Goal: Information Seeking & Learning: Learn about a topic

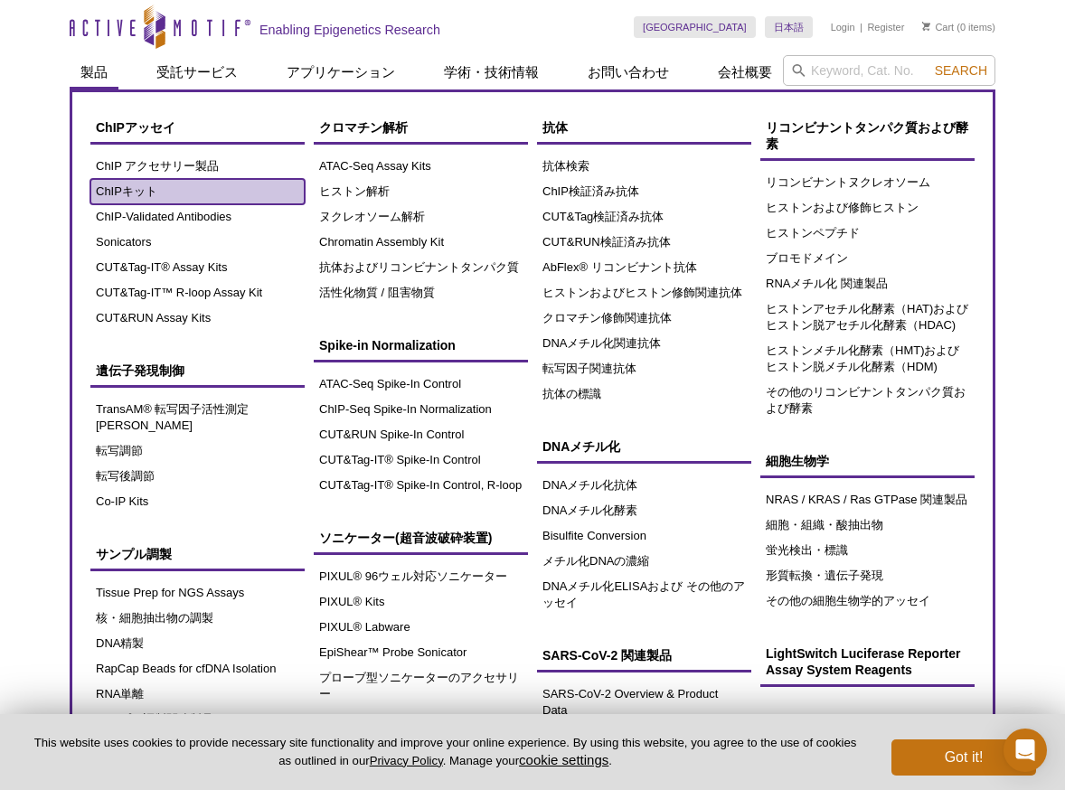
click at [133, 188] on link "ChIPキット" at bounding box center [197, 191] width 214 height 25
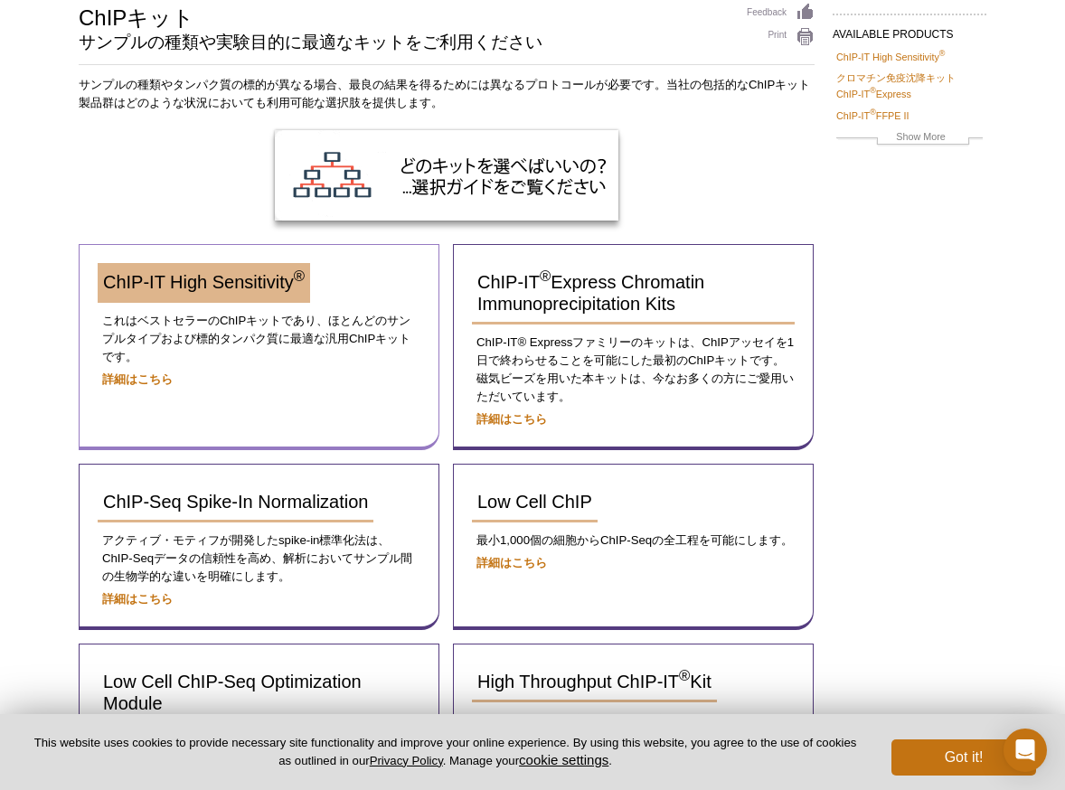
scroll to position [105, 0]
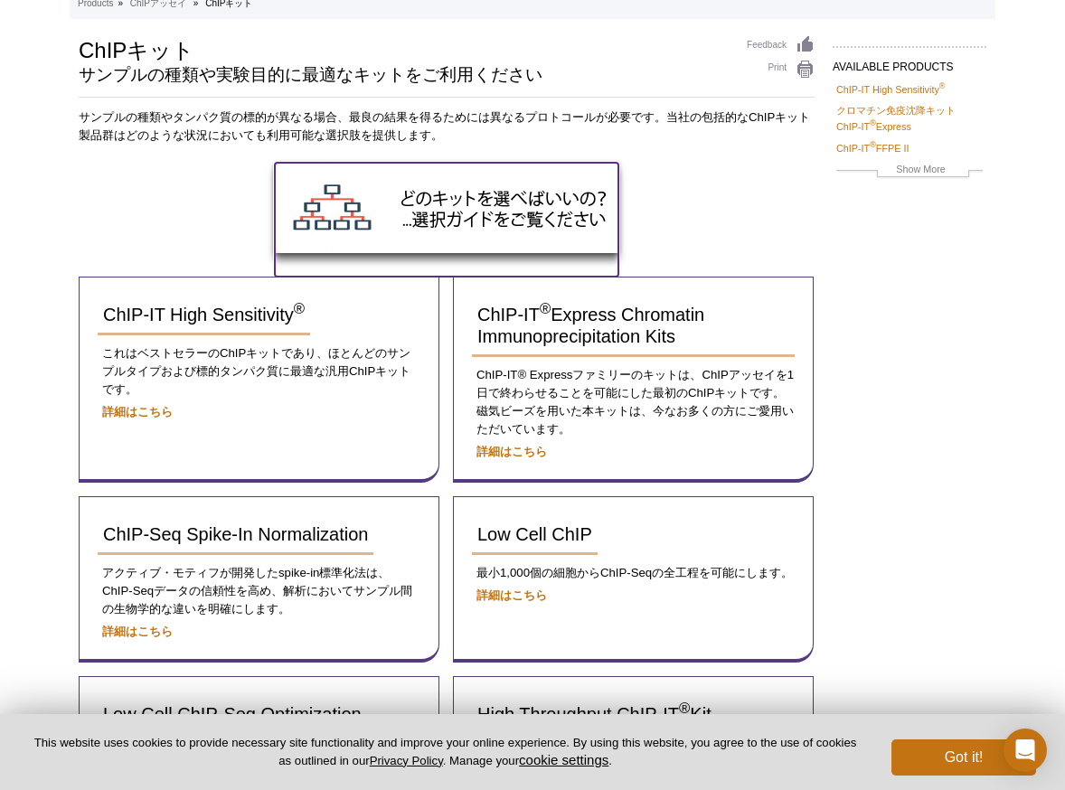
click at [379, 207] on img at bounding box center [447, 208] width 344 height 90
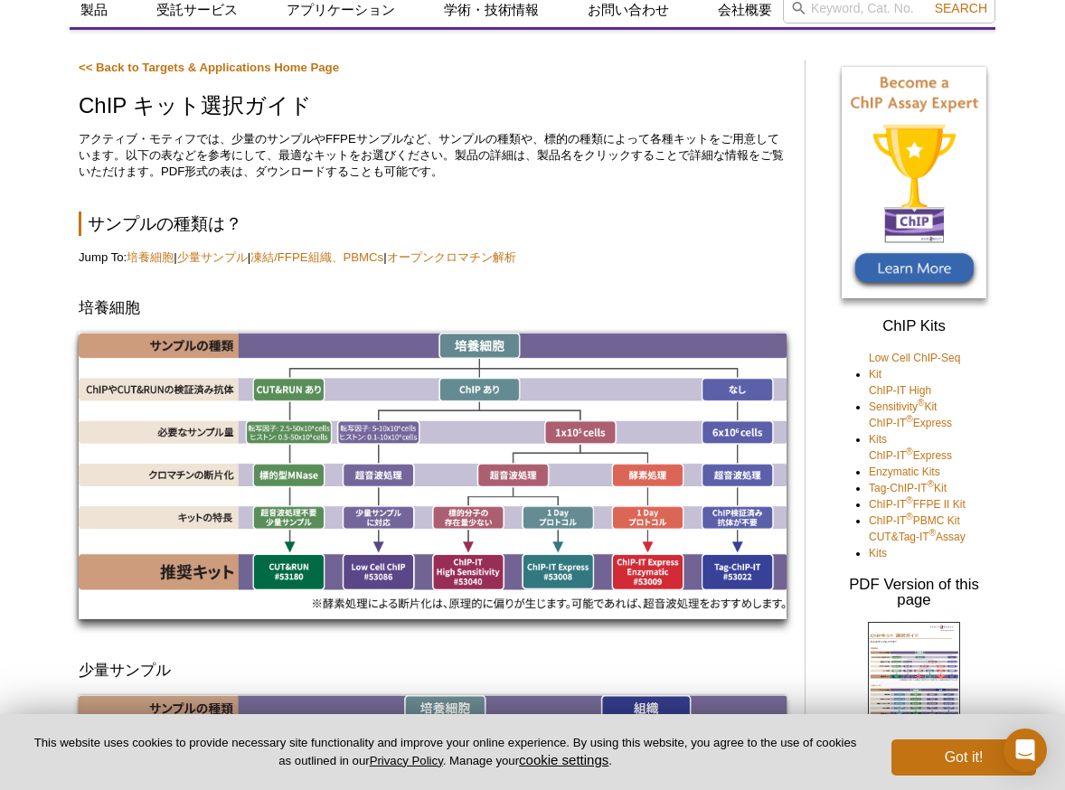
scroll to position [90, 0]
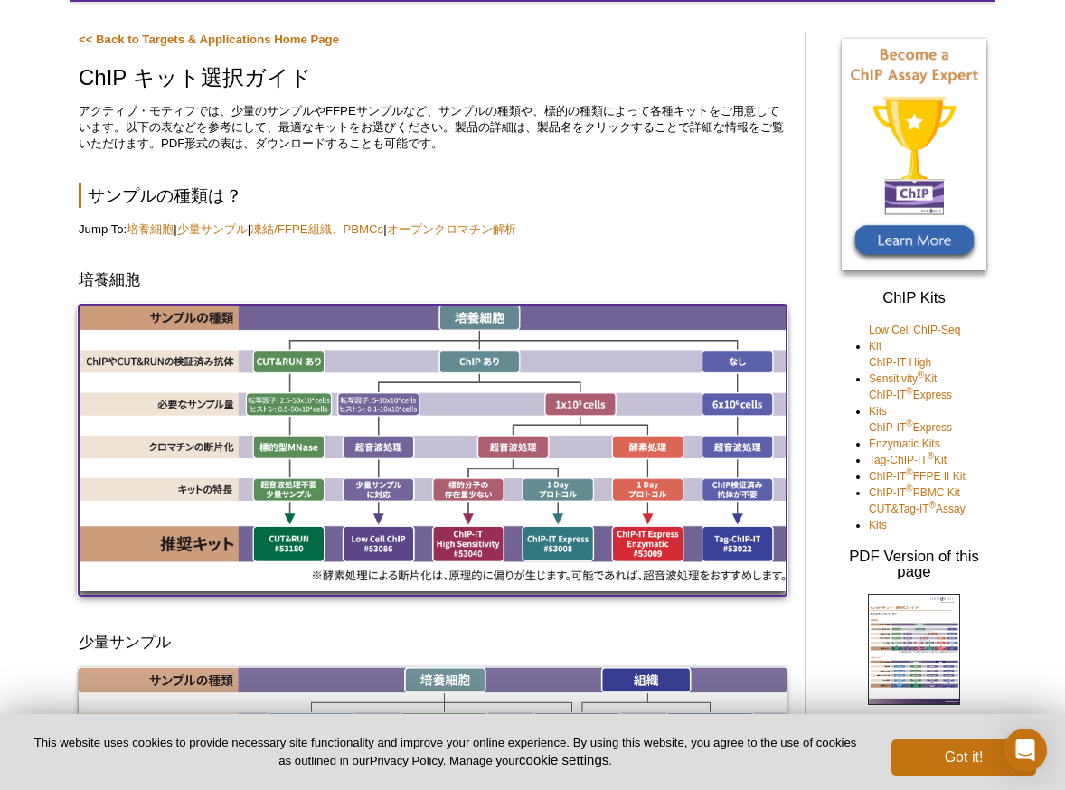
click at [403, 535] on img at bounding box center [433, 448] width 708 height 287
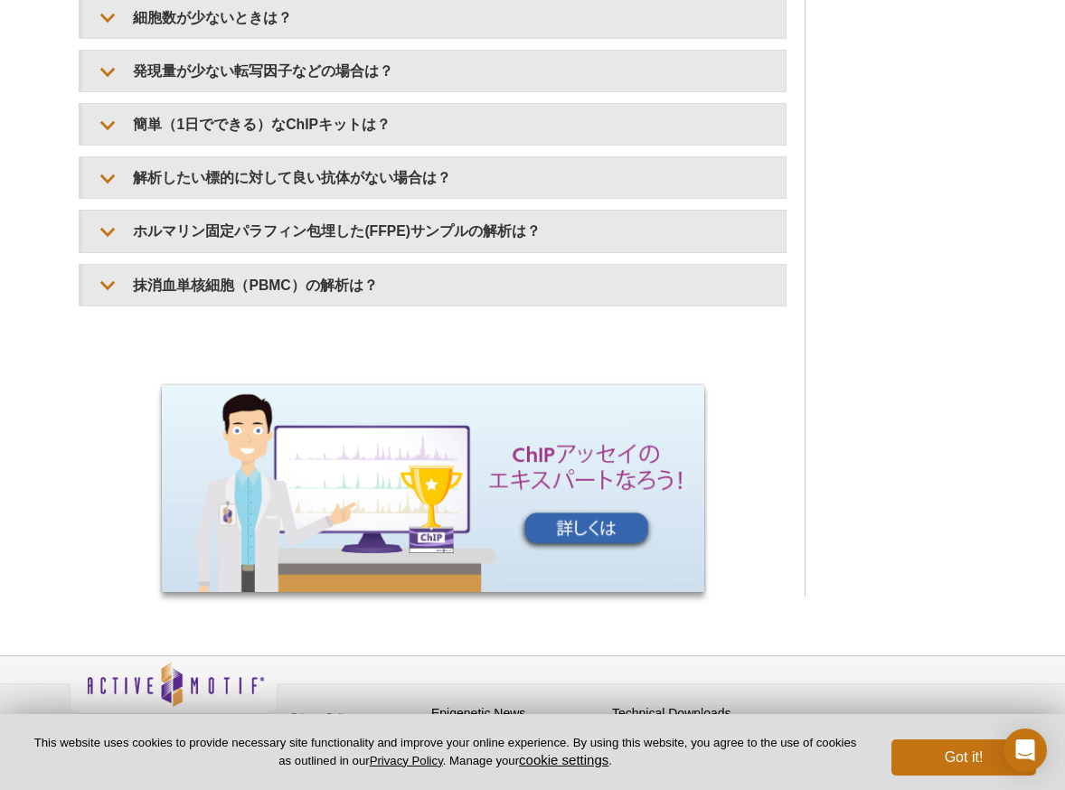
scroll to position [1676, 0]
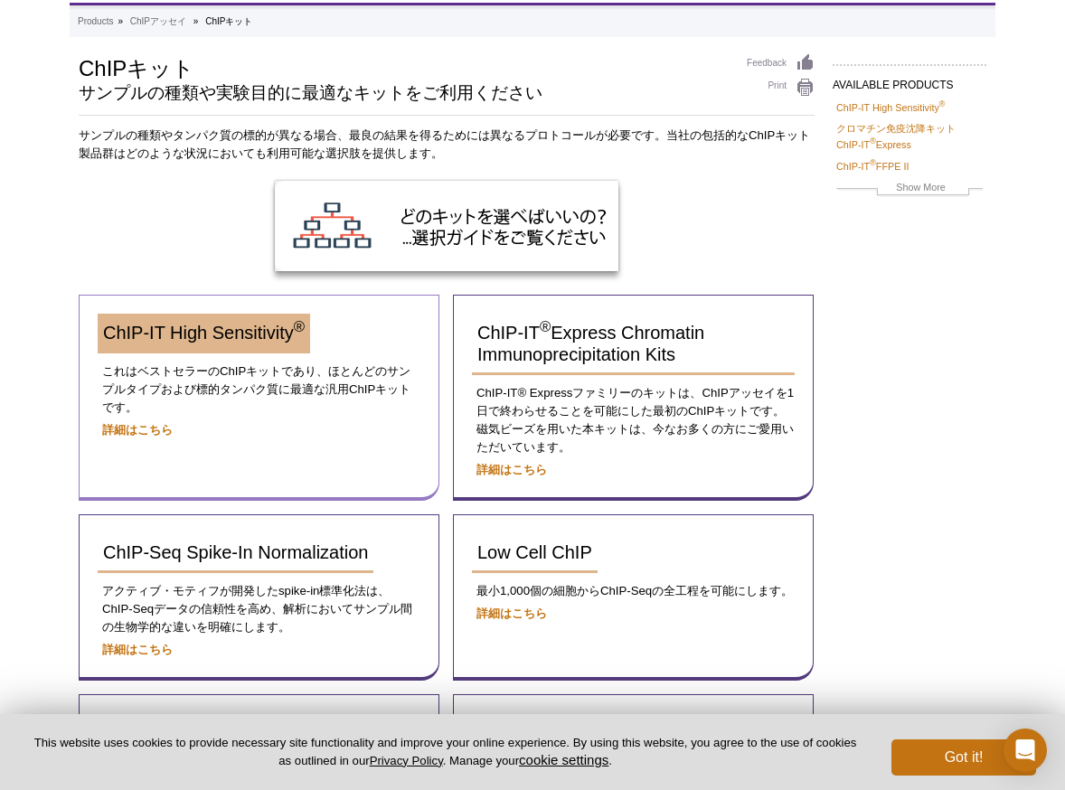
scroll to position [78, 0]
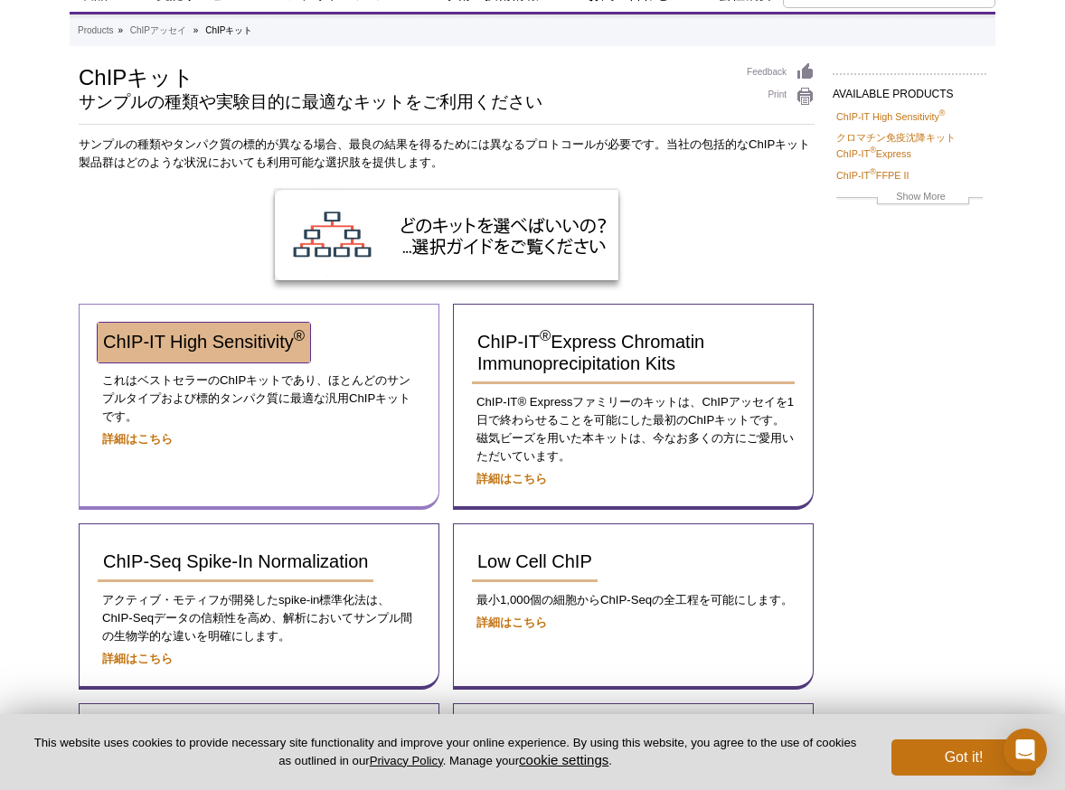
click at [244, 345] on span "ChIP-IT High Sensitivity ®" at bounding box center [204, 342] width 202 height 20
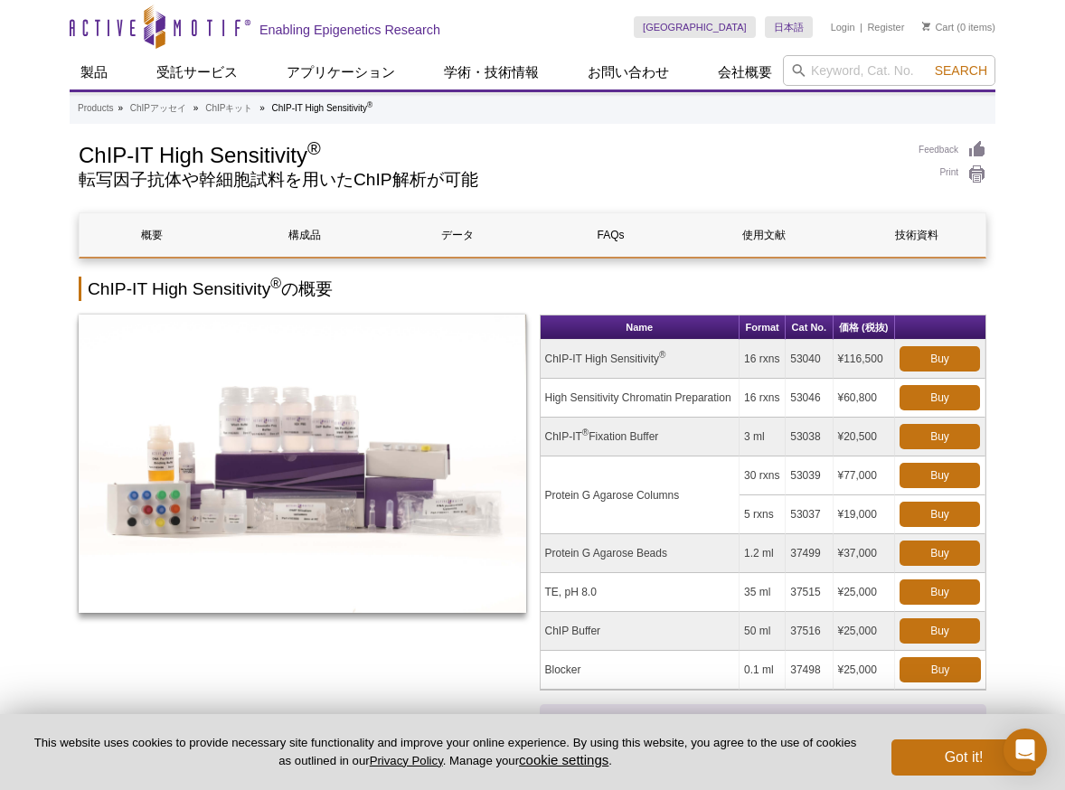
drag, startPoint x: 782, startPoint y: 379, endPoint x: 638, endPoint y: 460, distance: 165.2
click at [638, 460] on td "Protein G Agarose Columns" at bounding box center [641, 496] width 200 height 78
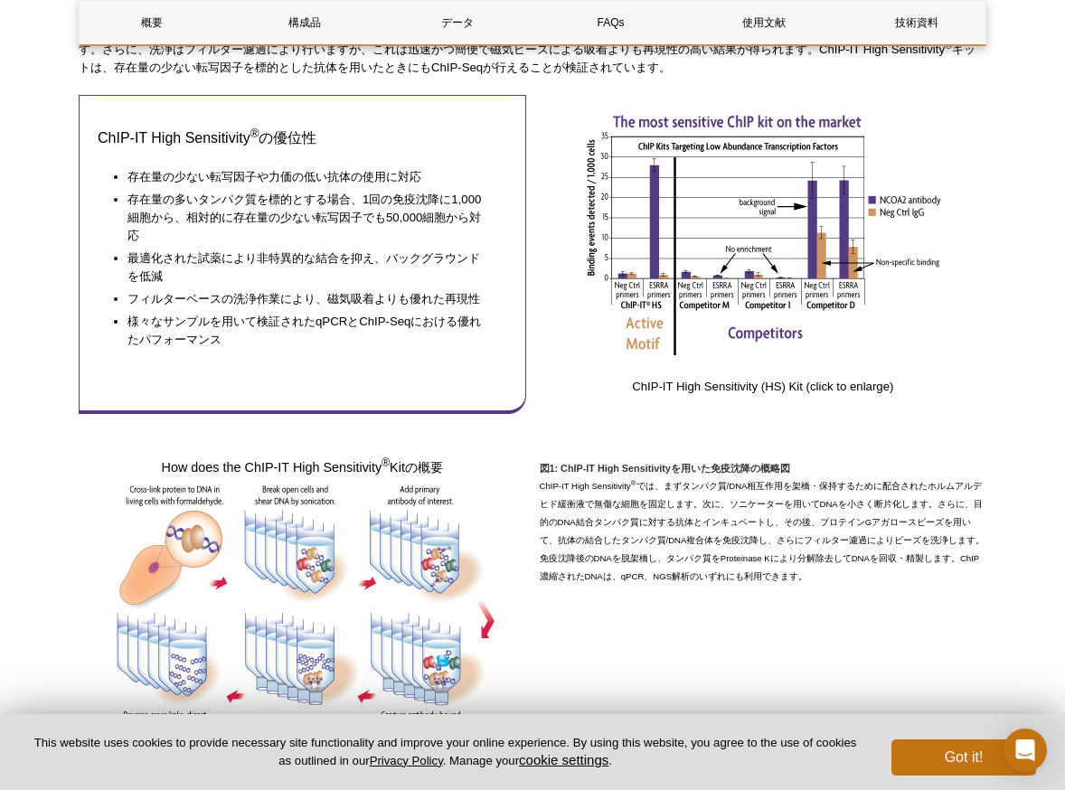
scroll to position [995, 0]
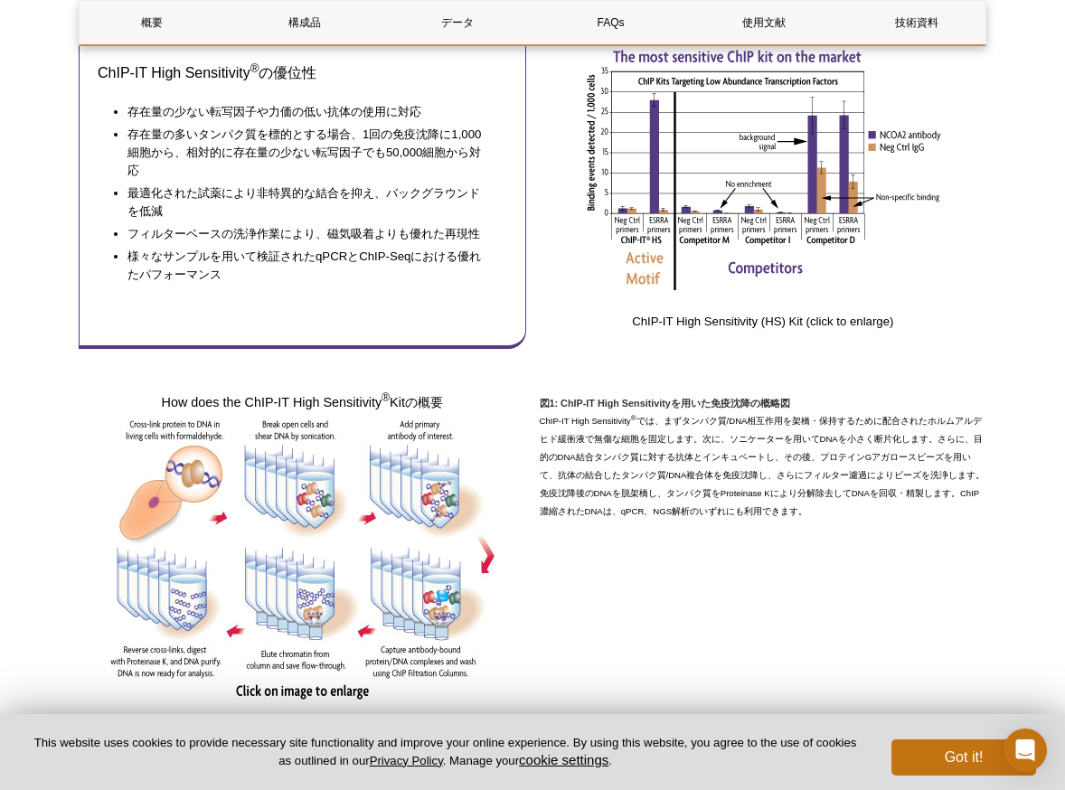
drag, startPoint x: 637, startPoint y: 467, endPoint x: 559, endPoint y: 465, distance: 78.7
click at [559, 465] on p "ChIP-IT High Sensitivity ® では、まずタンパク質/DNA相互作用を架橋・保持するために配合されたホルムアルデヒド緩衝液で無傷な細胞を…" at bounding box center [764, 466] width 448 height 109
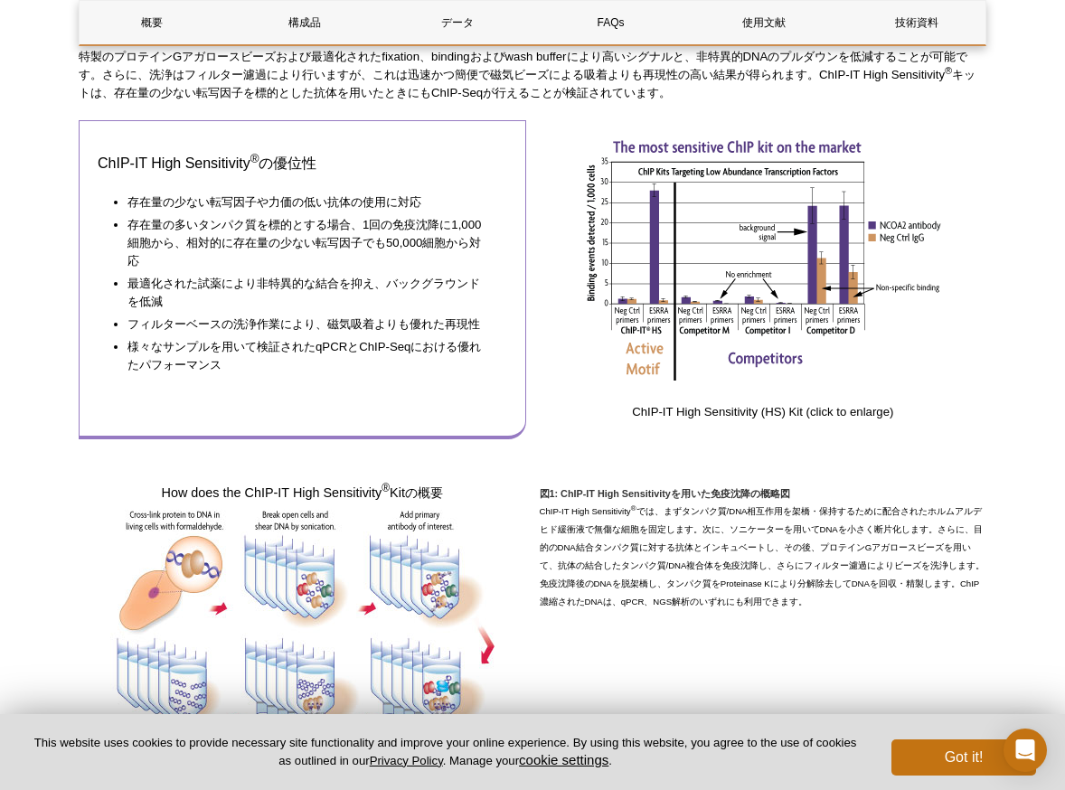
drag, startPoint x: 213, startPoint y: 236, endPoint x: 182, endPoint y: 276, distance: 50.8
click at [182, 276] on li "最適化された試薬により非特異的な結合を抑え、バックグラウンドを低減" at bounding box center [308, 290] width 362 height 41
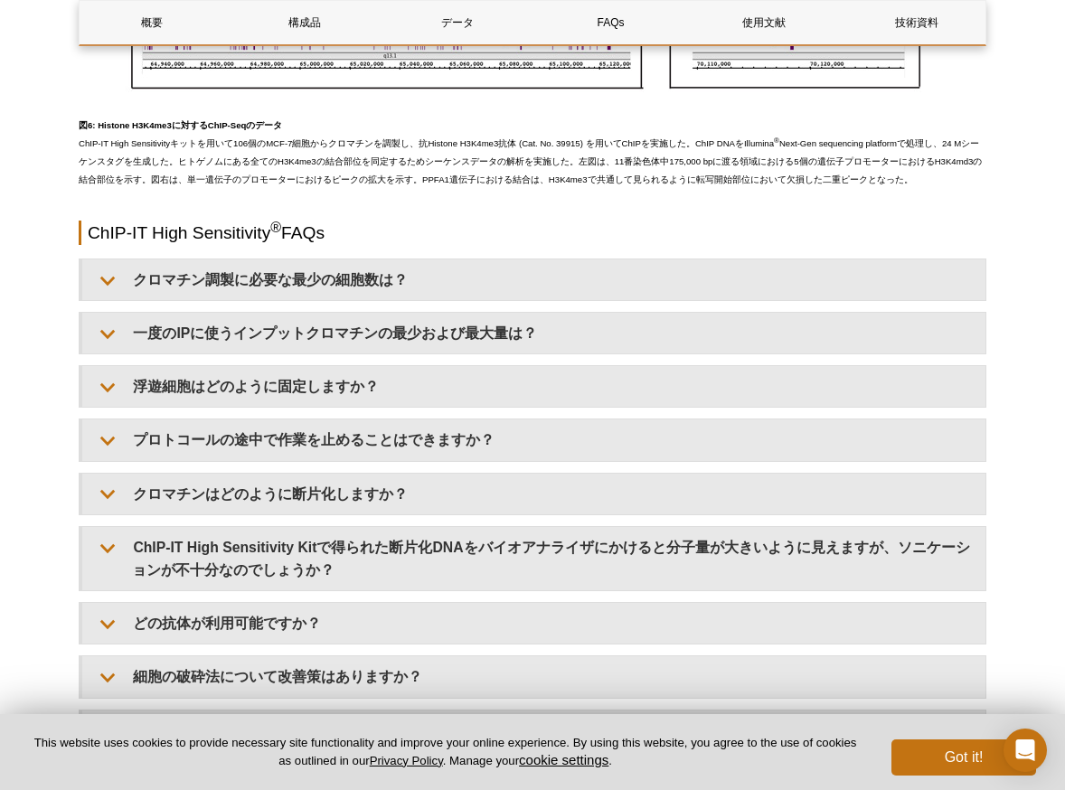
scroll to position [4891, 0]
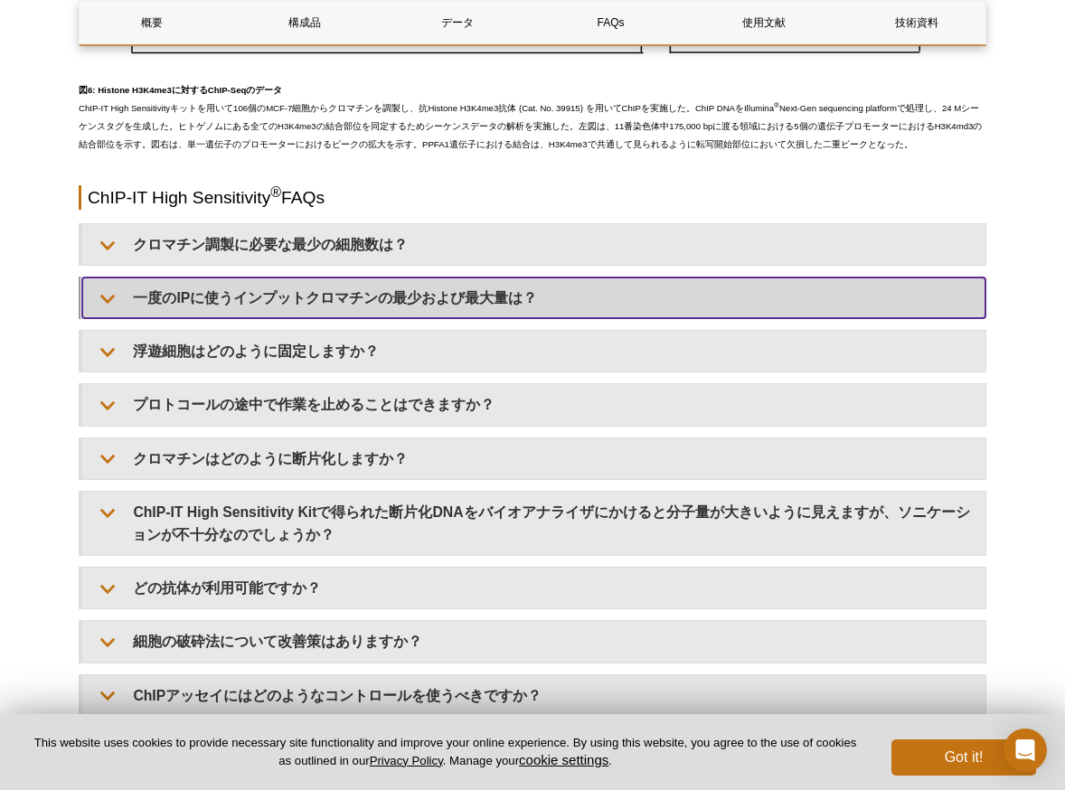
click at [692, 318] on summary "一度のIPに使うインプットクロマチンの最少および最大量は？" at bounding box center [533, 298] width 903 height 41
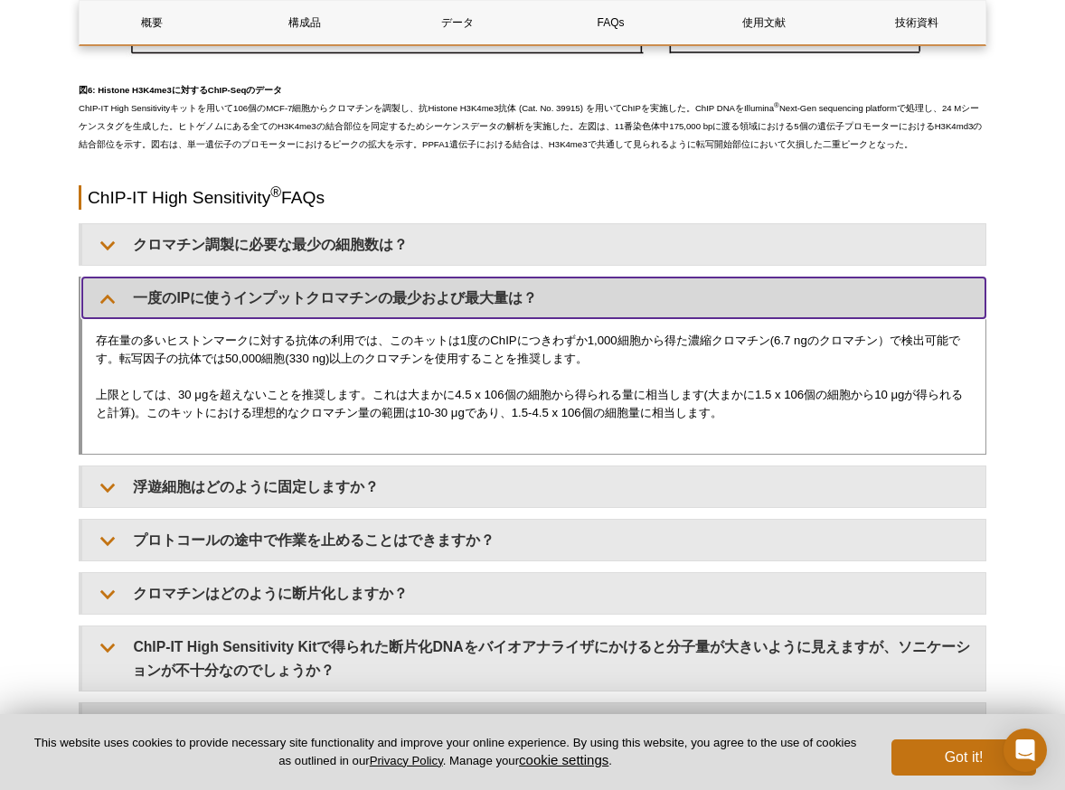
click at [377, 318] on summary "一度のIPに使うインプットクロマチンの最少および最大量は？" at bounding box center [533, 298] width 903 height 41
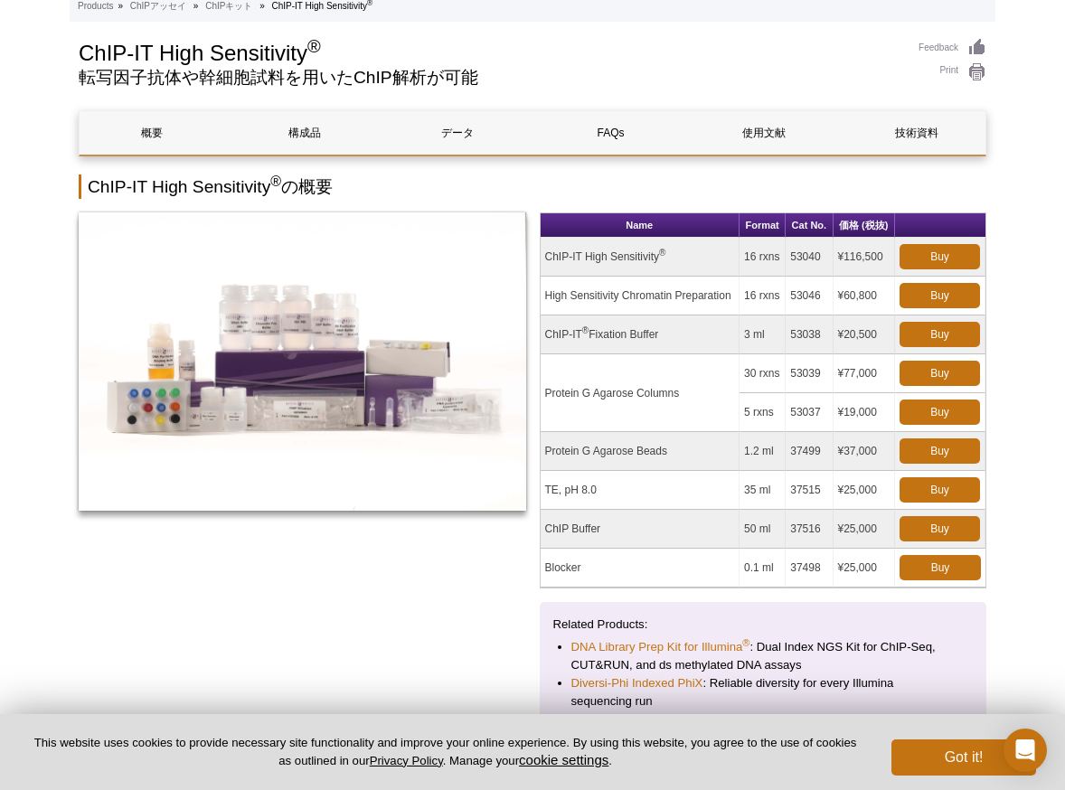
scroll to position [0, 0]
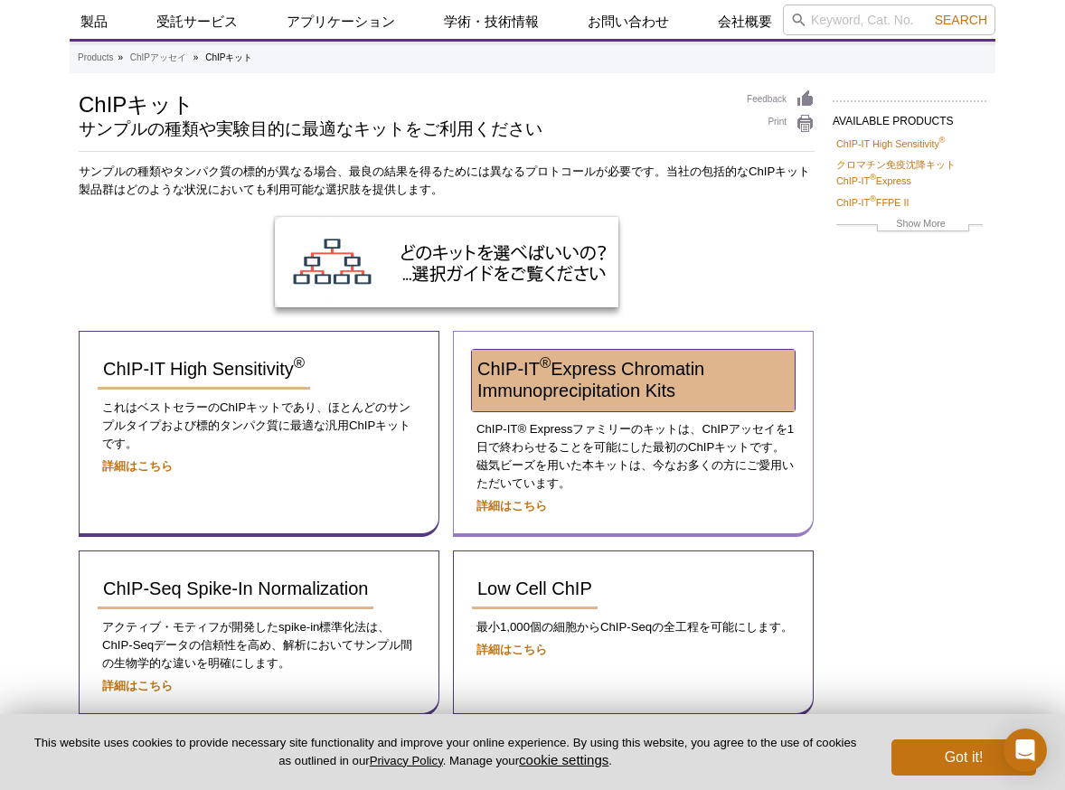
click at [672, 388] on span "ChIP-IT ® Express Chromatin Immunoprecipitation Kits" at bounding box center [590, 380] width 227 height 42
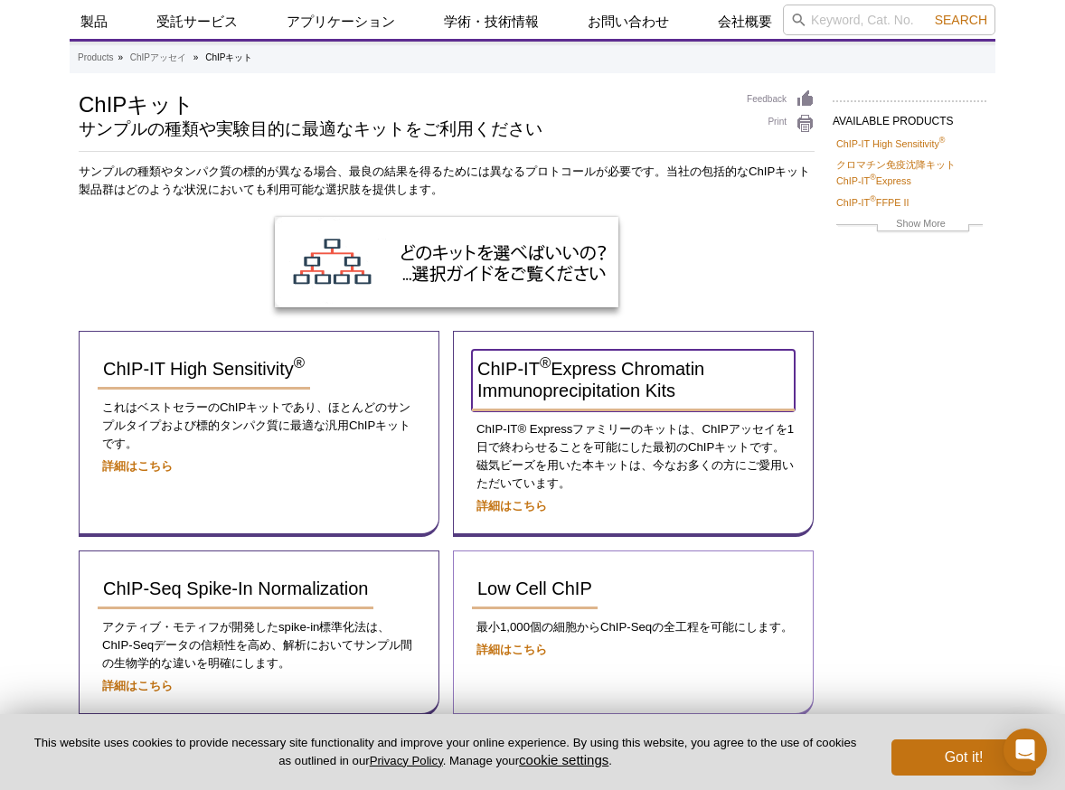
scroll to position [110, 0]
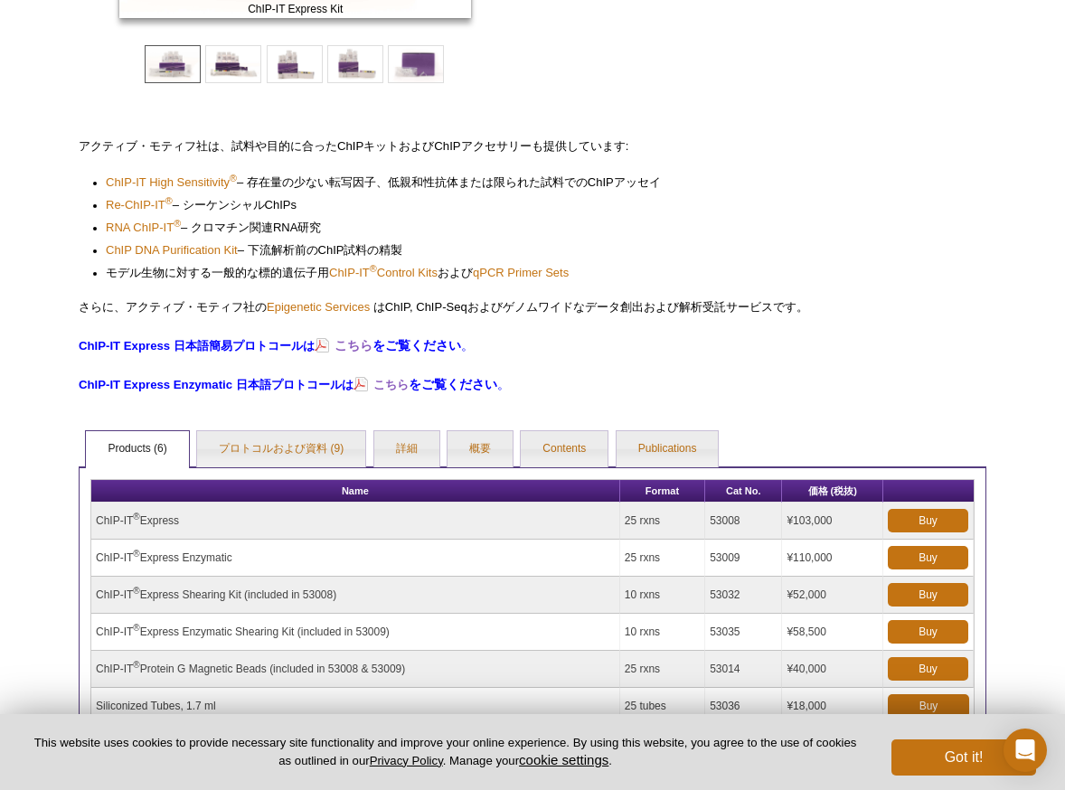
scroll to position [411, 0]
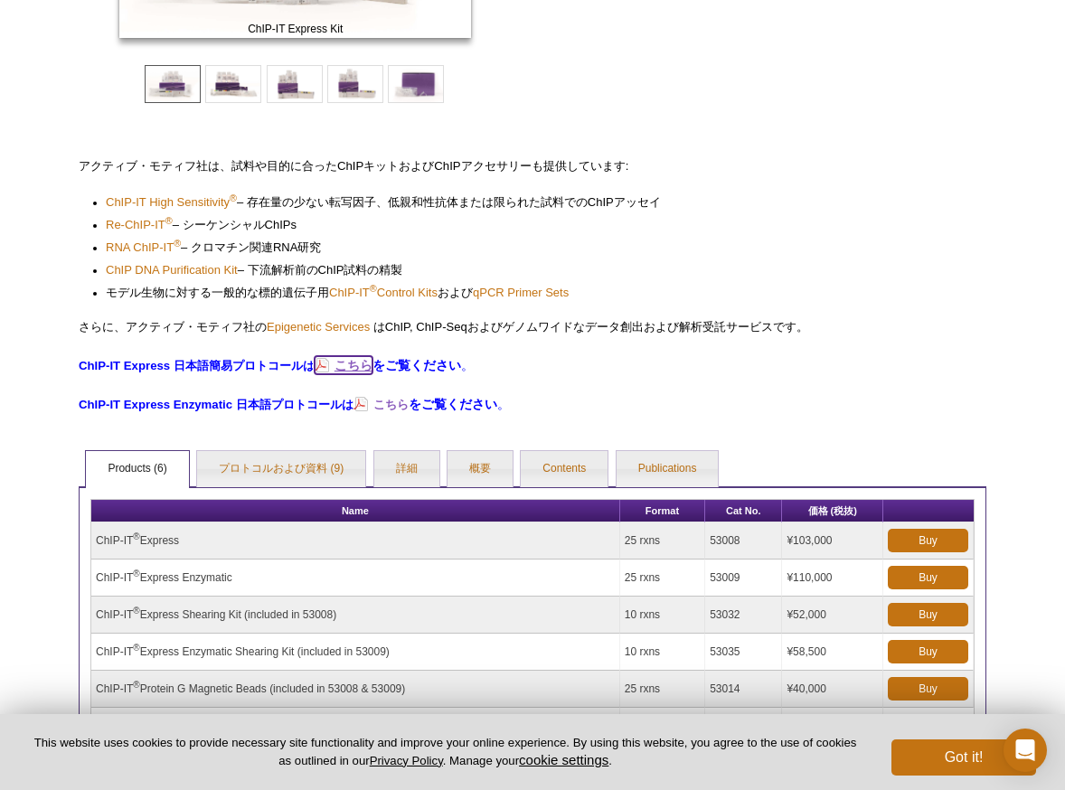
click at [361, 370] on strong "こちら" at bounding box center [354, 365] width 38 height 14
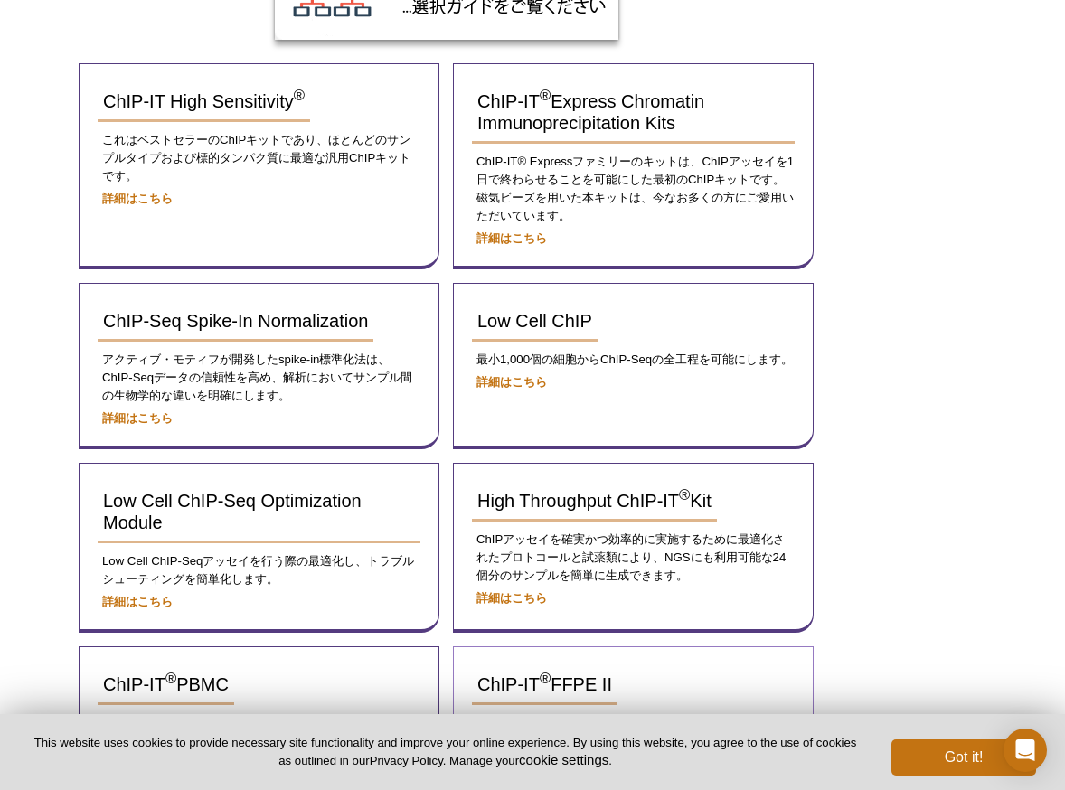
scroll to position [286, 0]
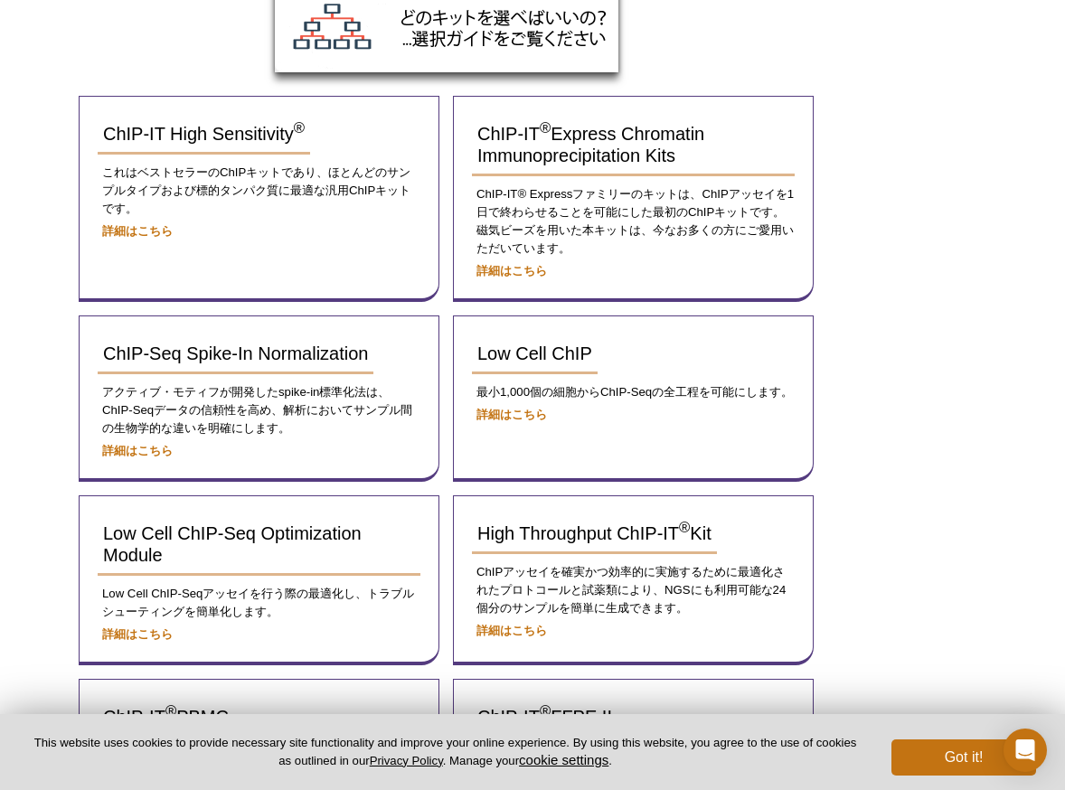
scroll to position [259, 0]
